Goal: Navigation & Orientation: Find specific page/section

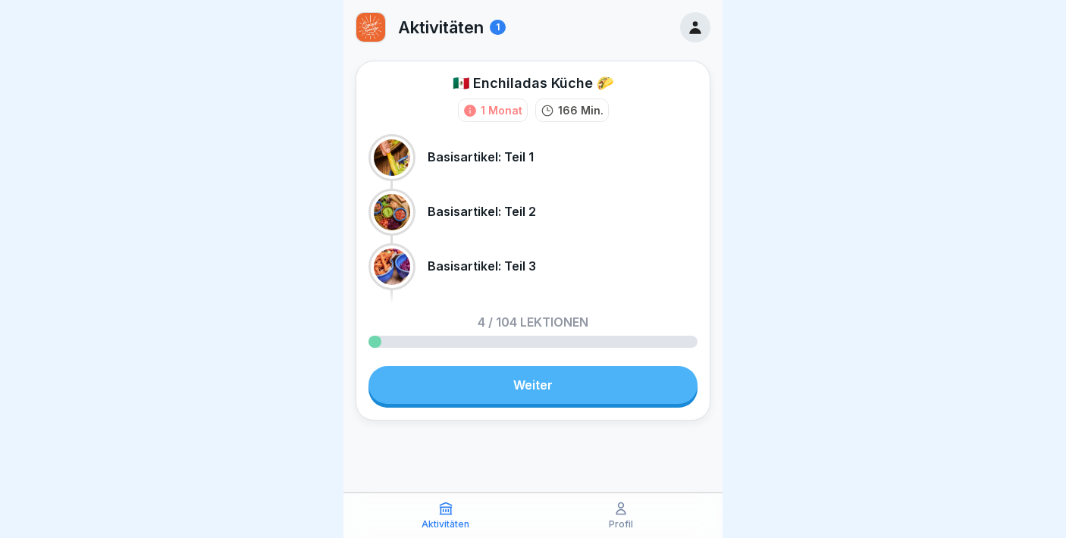
click at [700, 32] on icon at bounding box center [694, 27] width 11 height 13
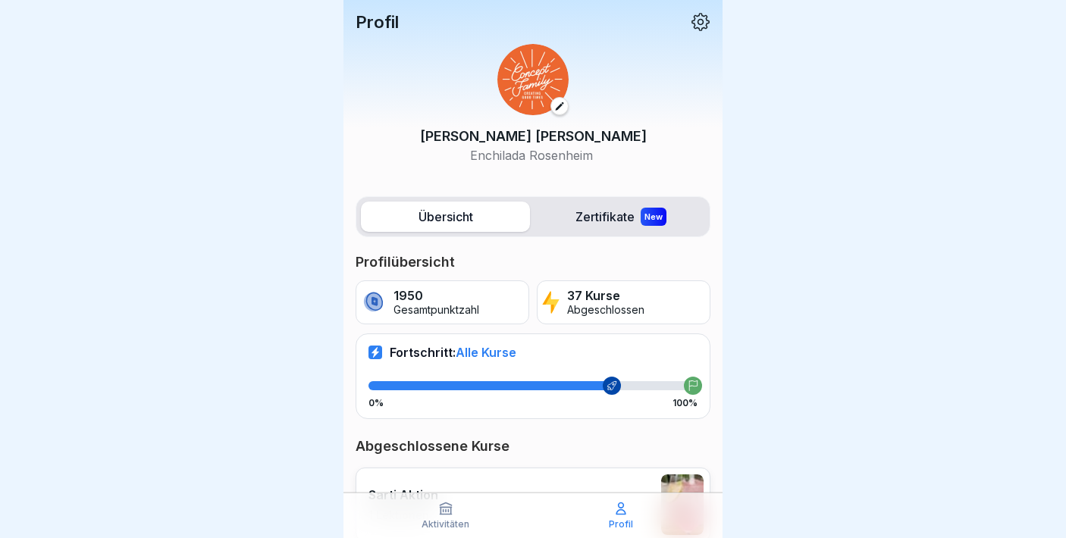
click at [584, 221] on label "Zertifikate New" at bounding box center [620, 217] width 169 height 30
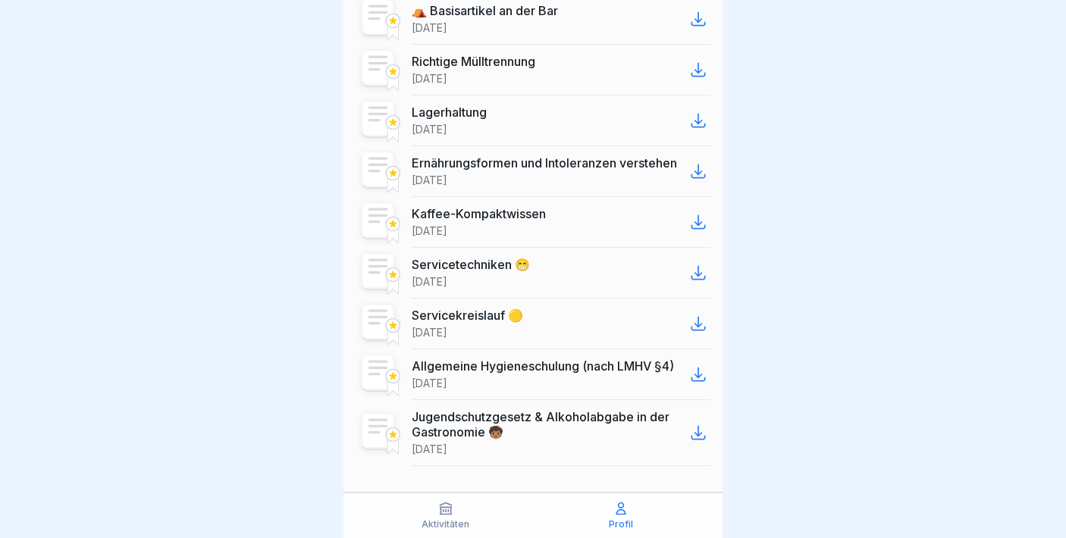
scroll to position [2055, 0]
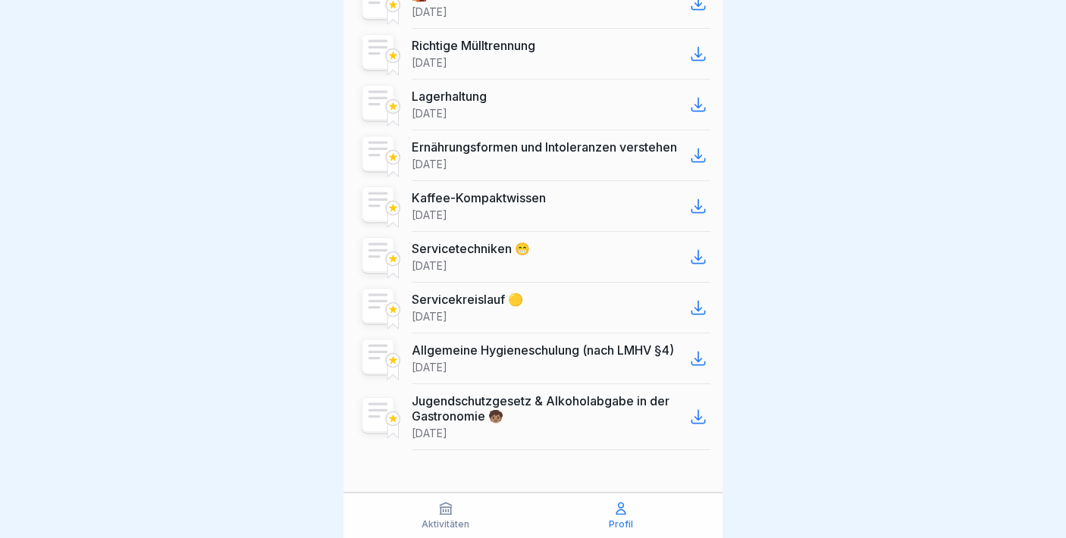
click at [628, 511] on icon at bounding box center [620, 508] width 15 height 15
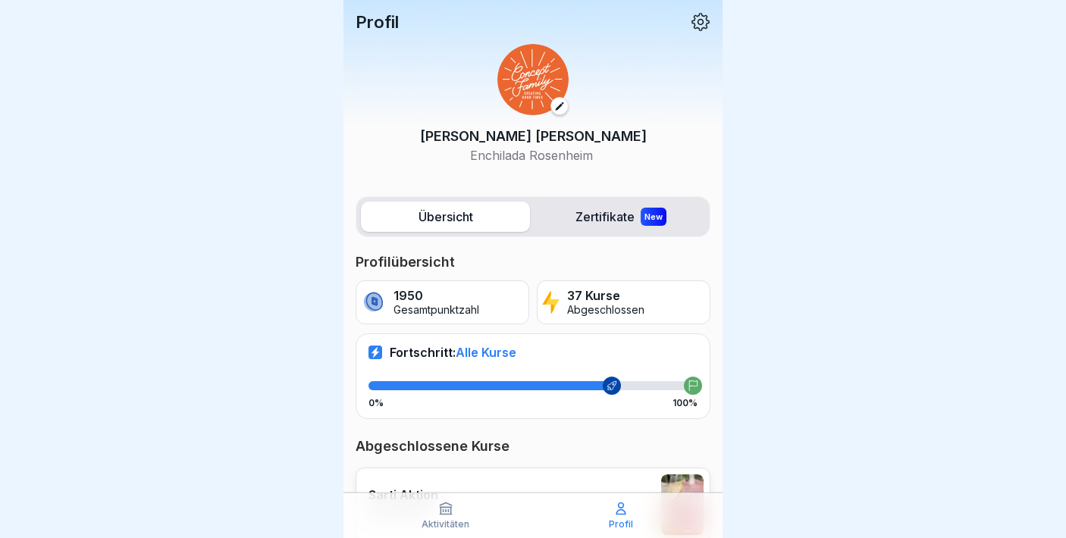
click at [614, 301] on p "37 Kurse" at bounding box center [605, 296] width 77 height 14
click at [600, 214] on label "Zertifikate New" at bounding box center [620, 217] width 169 height 30
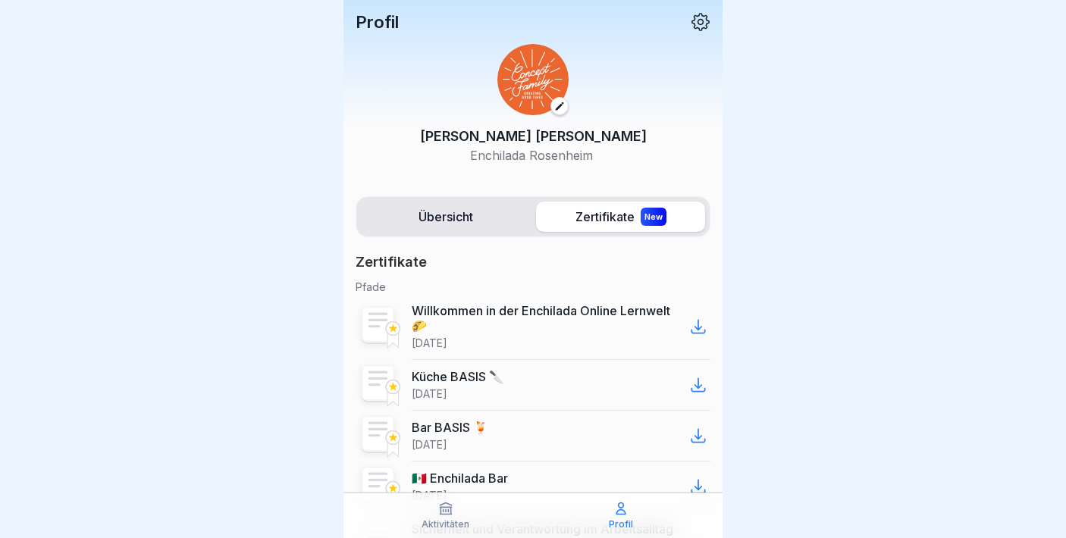
click at [702, 20] on icon at bounding box center [700, 22] width 18 height 18
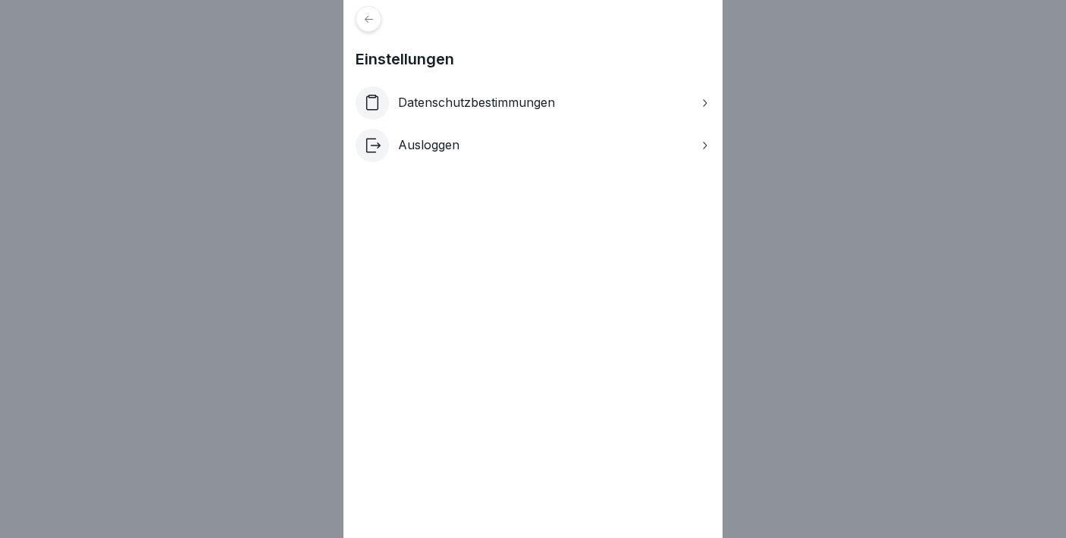
click at [381, 24] on div "Einstellungen Datenschutzbestimmungen Ausloggen" at bounding box center [532, 269] width 379 height 538
click at [371, 24] on icon at bounding box center [368, 19] width 11 height 11
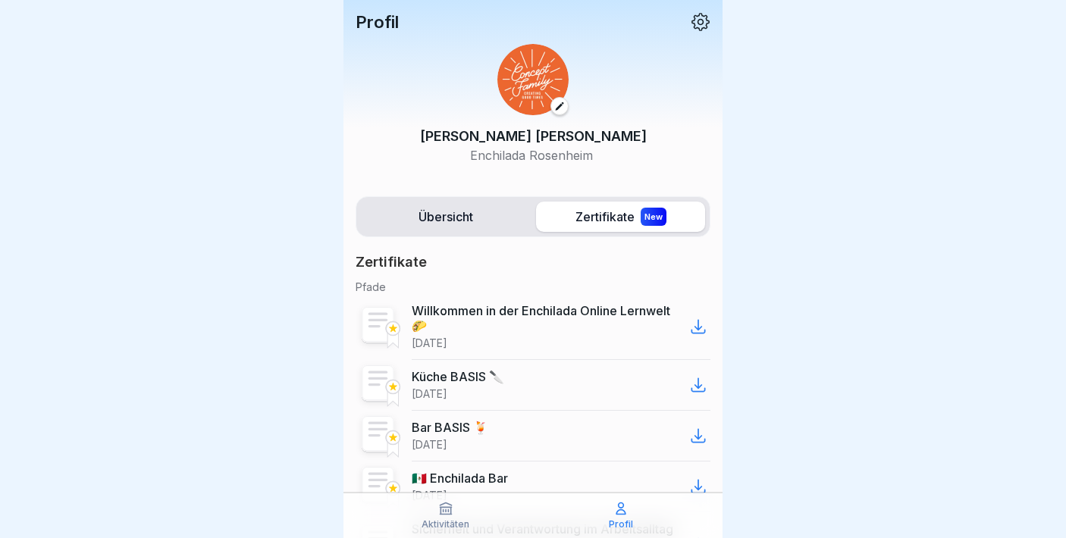
click at [452, 223] on label "Übersicht" at bounding box center [445, 217] width 169 height 30
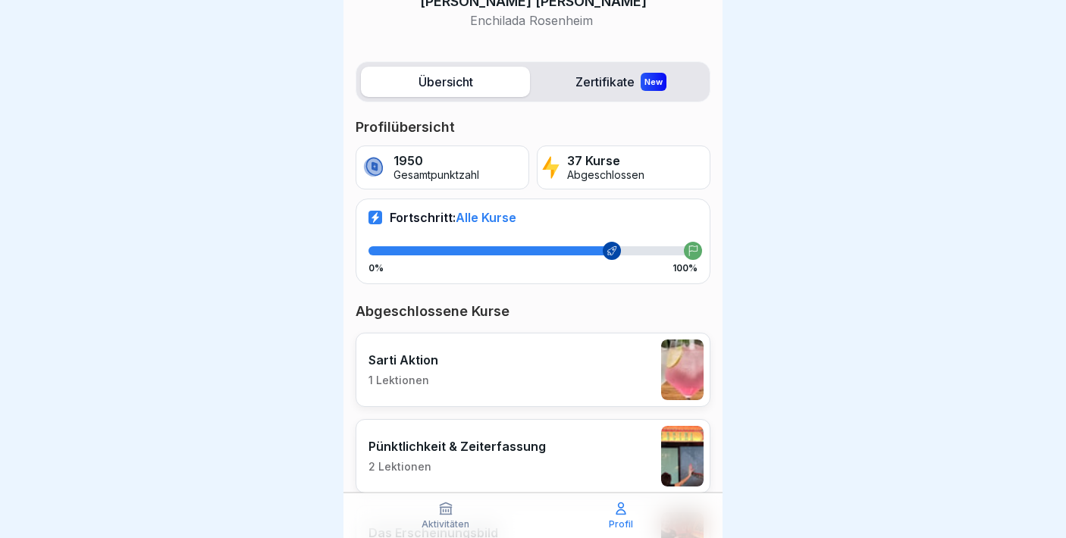
scroll to position [148, 0]
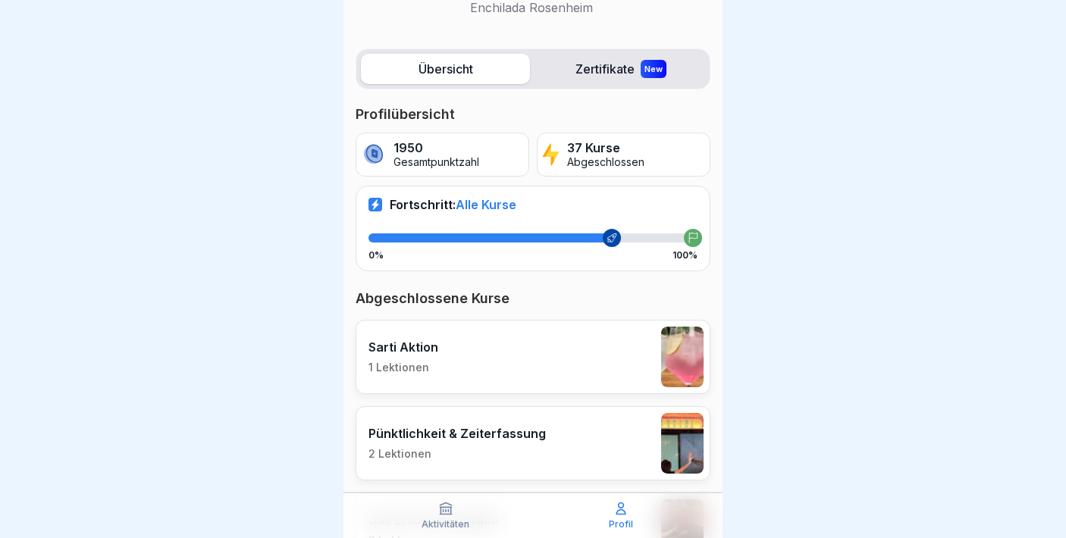
click at [614, 233] on icon at bounding box center [611, 238] width 11 height 11
